Goal: Connect with others: Connect with others

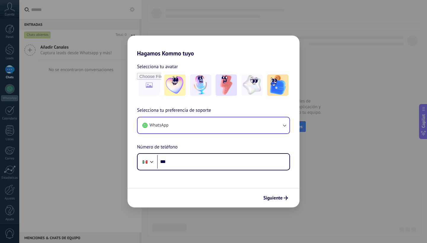
click at [282, 129] on button "WhatsApp" at bounding box center [214, 125] width 152 height 16
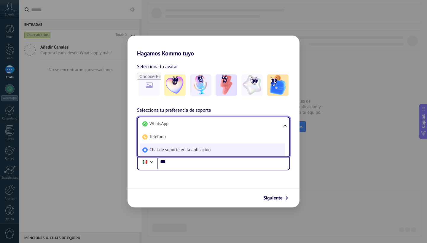
click at [192, 150] on span "Chat de soporte en la aplicación" at bounding box center [179, 150] width 61 height 6
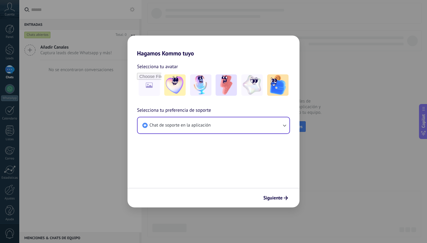
click at [263, 179] on form "Selecciona tu avatar Selecciona tu preferencia de soporte Chat de soporte en la…" at bounding box center [214, 132] width 172 height 151
click at [274, 198] on span "Siguiente" at bounding box center [272, 198] width 19 height 4
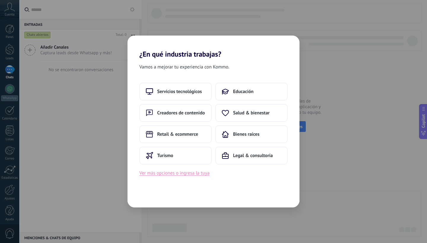
click at [200, 173] on button "Ver más opciones o ingresa la tuya" at bounding box center [174, 173] width 70 height 8
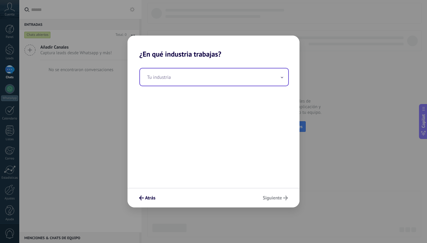
click at [235, 84] on input "text" at bounding box center [214, 77] width 148 height 17
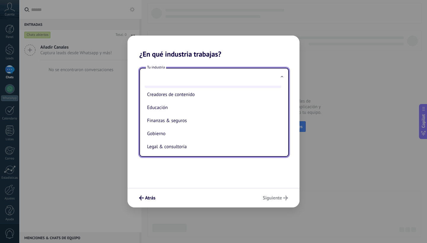
scroll to position [26, 0]
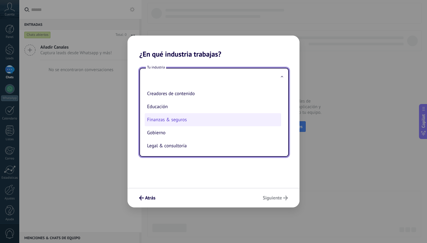
click at [185, 126] on li "Finanzas & seguros" at bounding box center [213, 119] width 136 height 13
type input "**********"
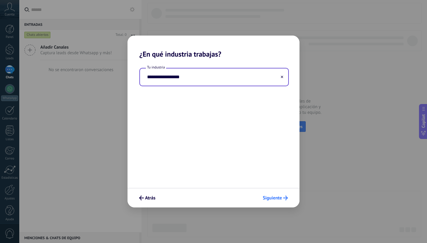
click at [277, 195] on button "Siguiente" at bounding box center [275, 198] width 31 height 10
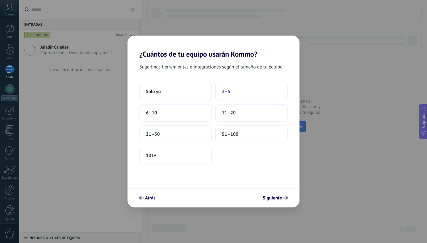
click at [233, 92] on button "2–5" at bounding box center [251, 92] width 72 height 18
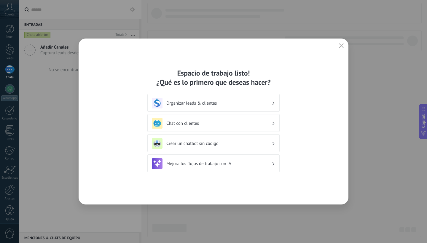
click at [266, 123] on h3 "Chat con clientes" at bounding box center [218, 124] width 105 height 6
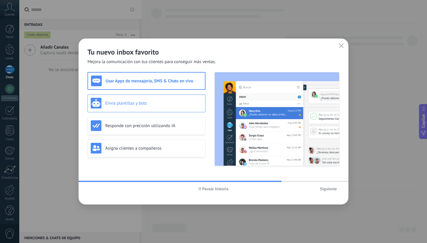
click at [155, 102] on h3 "Envía plantillas y bots" at bounding box center [153, 104] width 97 height 6
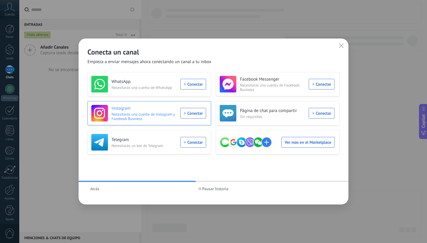
click at [196, 112] on div "Instagram Necesitarás una cuenta de Instagram y Facebook Business Conectar" at bounding box center [148, 113] width 115 height 17
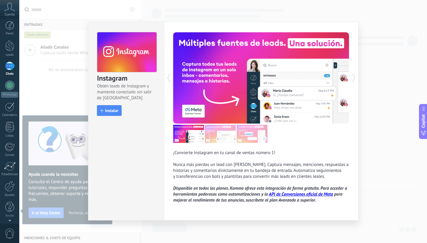
scroll to position [0, 0]
click at [112, 111] on span "Instalar" at bounding box center [111, 111] width 13 height 4
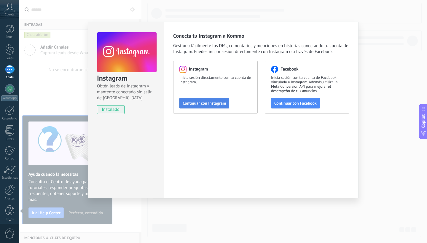
click at [204, 103] on span "Continuar con Instagram" at bounding box center [204, 103] width 43 height 4
click at [289, 101] on span "Continuar con Facebook" at bounding box center [295, 103] width 42 height 4
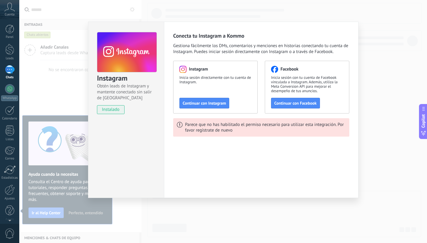
click at [369, 138] on div "Instagram Obtén leads de Instagram y mantente conectado sin salir de Kommo inst…" at bounding box center [223, 121] width 408 height 243
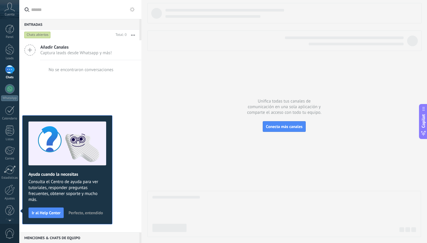
click at [105, 207] on div "Ayuda cuando la necesitas Consulta el Centro de ayuda para ver tutoriales, resp…" at bounding box center [67, 169] width 90 height 109
click at [97, 213] on span "Perfecto, entendido" at bounding box center [86, 213] width 34 height 4
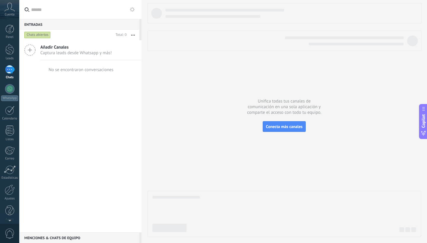
click at [13, 15] on span "Cuenta" at bounding box center [10, 15] width 10 height 4
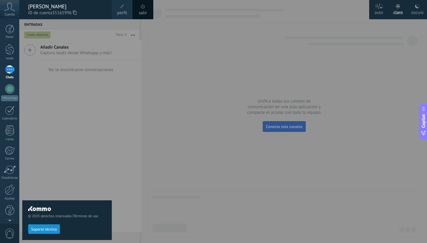
click at [107, 78] on div "© 2025 derechos reservados | Términos de uso Soporte técnico" at bounding box center [67, 131] width 90 height 224
click at [6, 31] on div at bounding box center [9, 29] width 9 height 9
